Goal: Information Seeking & Learning: Learn about a topic

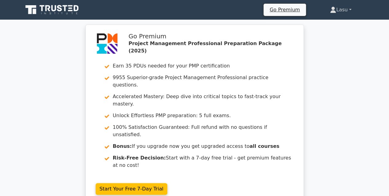
click at [338, 10] on link "Lasu" at bounding box center [340, 10] width 51 height 12
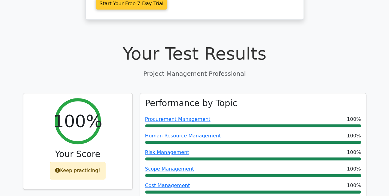
scroll to position [184, 0]
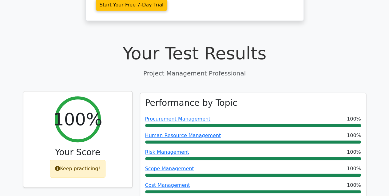
click at [77, 109] on h2 "100%" at bounding box center [77, 119] width 49 height 21
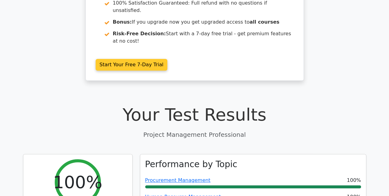
scroll to position [0, 0]
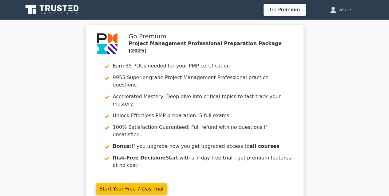
click at [331, 9] on icon at bounding box center [332, 8] width 3 height 3
click at [60, 12] on icon at bounding box center [52, 10] width 59 height 12
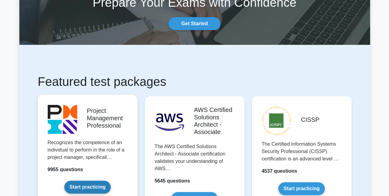
scroll to position [92, 0]
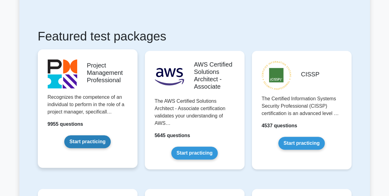
click at [88, 141] on link "Start practicing" at bounding box center [87, 141] width 46 height 13
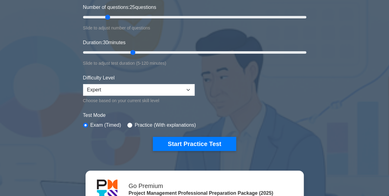
scroll to position [92, 0]
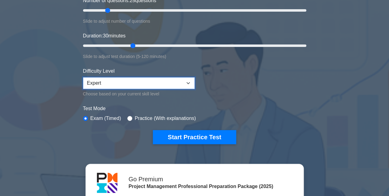
click at [186, 82] on select "Beginner Intermediate Expert" at bounding box center [138, 83] width 111 height 12
click at [83, 77] on select "Beginner Intermediate Expert" at bounding box center [138, 83] width 111 height 12
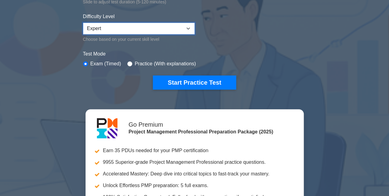
scroll to position [154, 0]
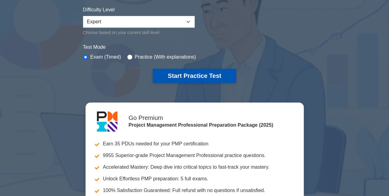
click at [180, 75] on button "Start Practice Test" at bounding box center [194, 76] width 83 height 14
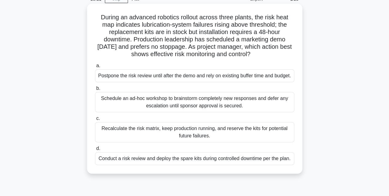
scroll to position [61, 0]
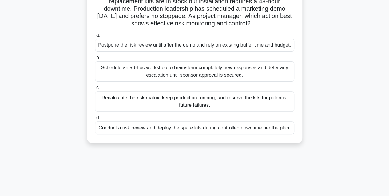
click at [193, 135] on div "Conduct a risk review and deploy the spare kits during controlled downtime per …" at bounding box center [194, 128] width 199 height 13
click at [95, 120] on input "d. Conduct a risk review and deploy the spare kits during controlled downtime p…" at bounding box center [95, 118] width 0 height 4
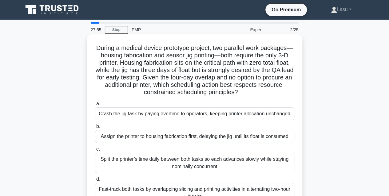
scroll to position [31, 0]
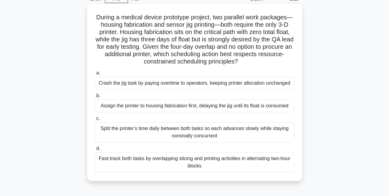
click at [191, 161] on div "Fast-track both tasks by overlapping slicing and printing activities in alterna…" at bounding box center [194, 162] width 199 height 20
click at [95, 151] on input "d. Fast-track both tasks by overlapping slicing and printing activities in alte…" at bounding box center [95, 149] width 0 height 4
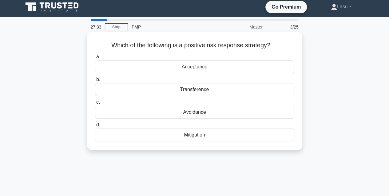
scroll to position [0, 0]
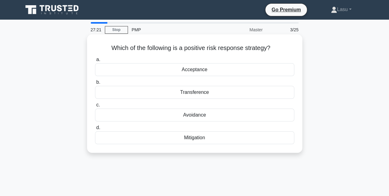
click at [191, 139] on div "Mitigation" at bounding box center [194, 137] width 199 height 13
click at [95, 130] on input "d. Mitigation" at bounding box center [95, 128] width 0 height 4
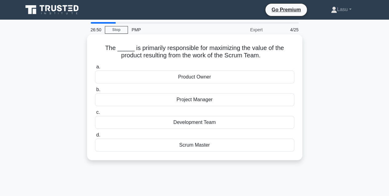
click at [186, 147] on div "Scrum Master" at bounding box center [194, 145] width 199 height 13
click at [95, 137] on input "d. Scrum Master" at bounding box center [95, 135] width 0 height 4
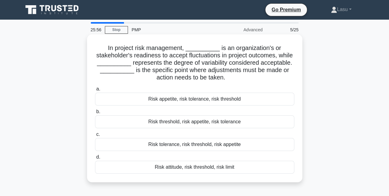
click at [211, 101] on div "Risk appetite, risk tolerance, risk threshold" at bounding box center [194, 99] width 199 height 13
click at [95, 91] on input "a. Risk appetite, risk tolerance, risk threshold" at bounding box center [95, 89] width 0 height 4
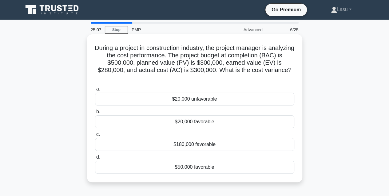
click at [190, 101] on div "$20,000 unfavorable" at bounding box center [194, 99] width 199 height 13
click at [95, 91] on input "a. $20,000 unfavorable" at bounding box center [95, 89] width 0 height 4
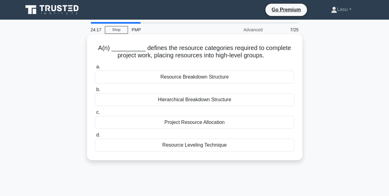
click at [186, 125] on div "Project Resource Allocation" at bounding box center [194, 122] width 199 height 13
click at [95, 115] on input "c. Project Resource Allocation" at bounding box center [95, 113] width 0 height 4
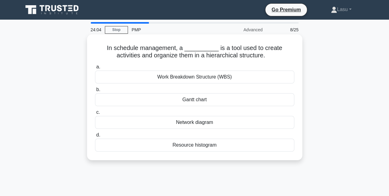
click at [181, 79] on div "Work Breakdown Structure (WBS)" at bounding box center [194, 77] width 199 height 13
click at [95, 69] on input "a. Work Breakdown Structure (WBS)" at bounding box center [95, 67] width 0 height 4
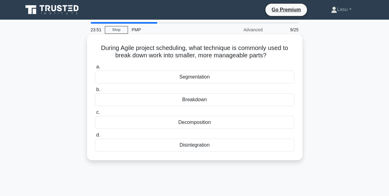
click at [185, 124] on div "Decomposition" at bounding box center [194, 122] width 199 height 13
click at [95, 115] on input "c. Decomposition" at bounding box center [95, 113] width 0 height 4
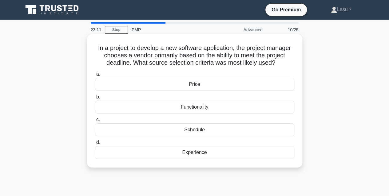
click at [190, 131] on div "Schedule" at bounding box center [194, 129] width 199 height 13
click at [95, 122] on input "c. Schedule" at bounding box center [95, 120] width 0 height 4
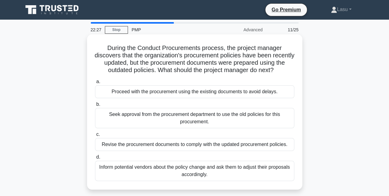
click at [208, 168] on div "Inform potential vendors about the policy change and ask them to adjust their p…" at bounding box center [194, 171] width 199 height 20
click at [95, 159] on input "d. Inform potential vendors about the policy change and ask them to adjust thei…" at bounding box center [95, 157] width 0 height 4
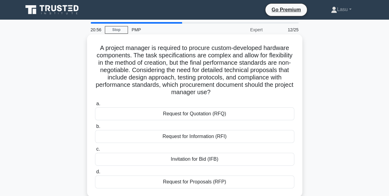
click at [198, 184] on div "Request for Proposals (RFP)" at bounding box center [194, 182] width 199 height 13
click at [95, 174] on input "d. Request for Proposals (RFP)" at bounding box center [95, 172] width 0 height 4
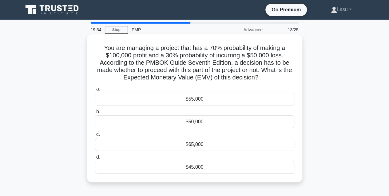
click at [194, 169] on div "$45,000" at bounding box center [194, 167] width 199 height 13
click at [95, 159] on input "d. $45,000" at bounding box center [95, 157] width 0 height 4
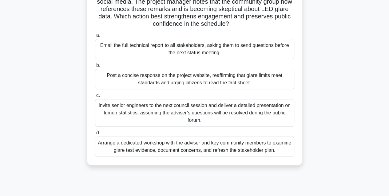
scroll to position [92, 0]
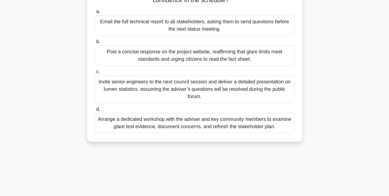
click at [186, 125] on div "Arrange a dedicated workshop with the adviser and key community members to exam…" at bounding box center [194, 123] width 199 height 20
click at [95, 111] on input "d. Arrange a dedicated workshop with the adviser and key community members to e…" at bounding box center [95, 110] width 0 height 4
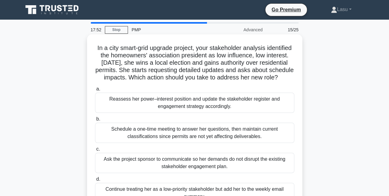
scroll to position [31, 0]
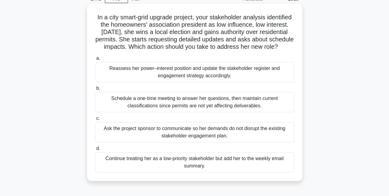
click at [178, 81] on div "Reassess her power–interest position and update the stakeholder register and en…" at bounding box center [194, 72] width 199 height 20
click at [95, 61] on input "a. Reassess her power–interest position and update the stakeholder register and…" at bounding box center [95, 59] width 0 height 4
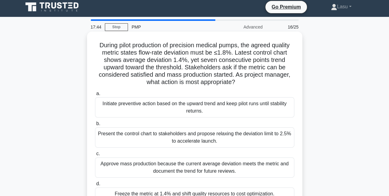
scroll to position [0, 0]
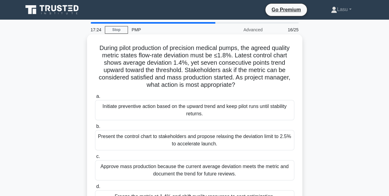
click at [176, 139] on div "Present the control chart to stakeholders and propose relaxing the deviation li…" at bounding box center [194, 140] width 199 height 20
click at [197, 142] on div "Present the control chart to stakeholders and propose relaxing the deviation li…" at bounding box center [194, 140] width 199 height 20
click at [95, 129] on input "b. Present the control chart to stakeholders and propose relaxing the deviation…" at bounding box center [95, 127] width 0 height 4
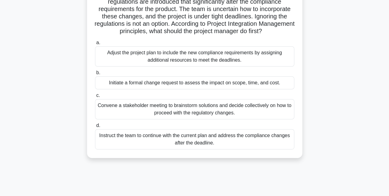
scroll to position [61, 0]
click at [199, 117] on div "Convene a stakeholder meeting to brainstorm solutions and decide collectively o…" at bounding box center [194, 109] width 199 height 20
click at [95, 97] on input "c. Convene a stakeholder meeting to brainstorm solutions and decide collectivel…" at bounding box center [95, 95] width 0 height 4
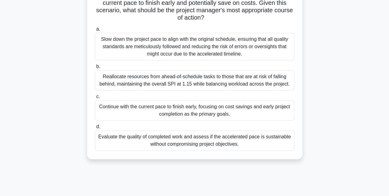
scroll to position [92, 0]
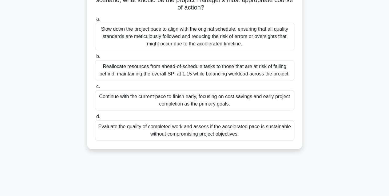
click at [182, 71] on div "Reallocate resources from ahead-of-schedule tasks to those that are at risk of …" at bounding box center [194, 70] width 199 height 20
click at [95, 59] on input "b. Reallocate resources from ahead-of-schedule tasks to those that are at risk …" at bounding box center [95, 57] width 0 height 4
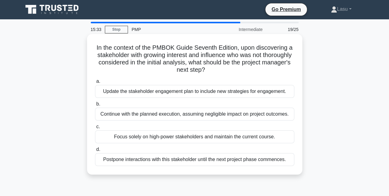
scroll to position [0, 0]
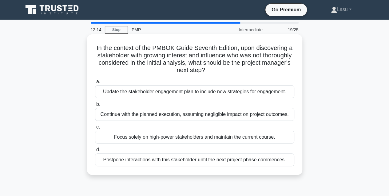
click at [166, 95] on div "Update the stakeholder engagement plan to include new strategies for engagement." at bounding box center [194, 91] width 199 height 13
click at [95, 84] on input "a. Update the stakeholder engagement plan to include new strategies for engagem…" at bounding box center [95, 82] width 0 height 4
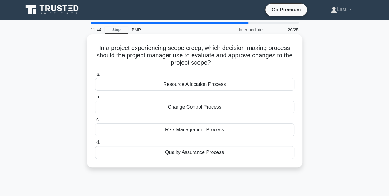
click at [184, 110] on div "Change Control Process" at bounding box center [194, 107] width 199 height 13
click at [95, 99] on input "b. Change Control Process" at bounding box center [95, 97] width 0 height 4
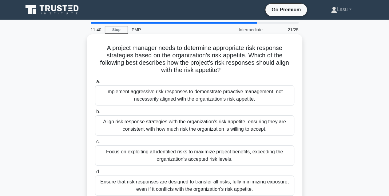
click at [157, 132] on div "Align risk response strategies with the organization's risk appetite, ensuring …" at bounding box center [194, 125] width 199 height 20
click at [95, 114] on input "b. Align risk response strategies with the organization's risk appetite, ensuri…" at bounding box center [95, 112] width 0 height 4
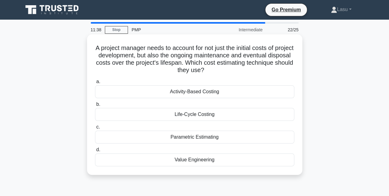
click at [187, 92] on div "Activity-Based Costing" at bounding box center [194, 91] width 199 height 13
click at [95, 84] on input "a. Activity-Based Costing" at bounding box center [95, 82] width 0 height 4
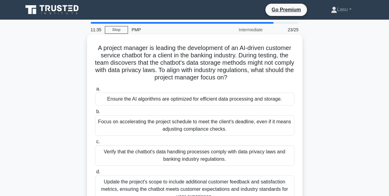
click at [172, 126] on div "Focus on accelerating the project schedule to meet the client's deadline, even …" at bounding box center [194, 125] width 199 height 20
click at [95, 114] on input "b. Focus on accelerating the project schedule to meet the client's deadline, ev…" at bounding box center [95, 112] width 0 height 4
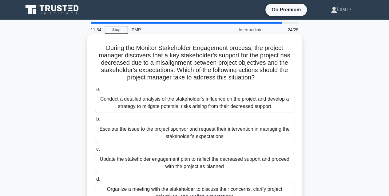
click at [171, 133] on div "Escalate the issue to the project sponsor and request their intervention in man…" at bounding box center [194, 133] width 199 height 20
click at [95, 121] on input "b. Escalate the issue to the project sponsor and request their intervention in …" at bounding box center [95, 119] width 0 height 4
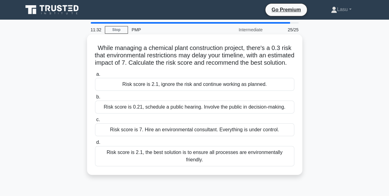
click at [166, 114] on div "Risk score is 0.21, schedule a public hearing. Involve the public in decision-m…" at bounding box center [194, 107] width 199 height 13
click at [95, 99] on input "b. Risk score is 0.21, schedule a public hearing. Involve the public in decisio…" at bounding box center [95, 97] width 0 height 4
